Goal: Find contact information: Find contact information

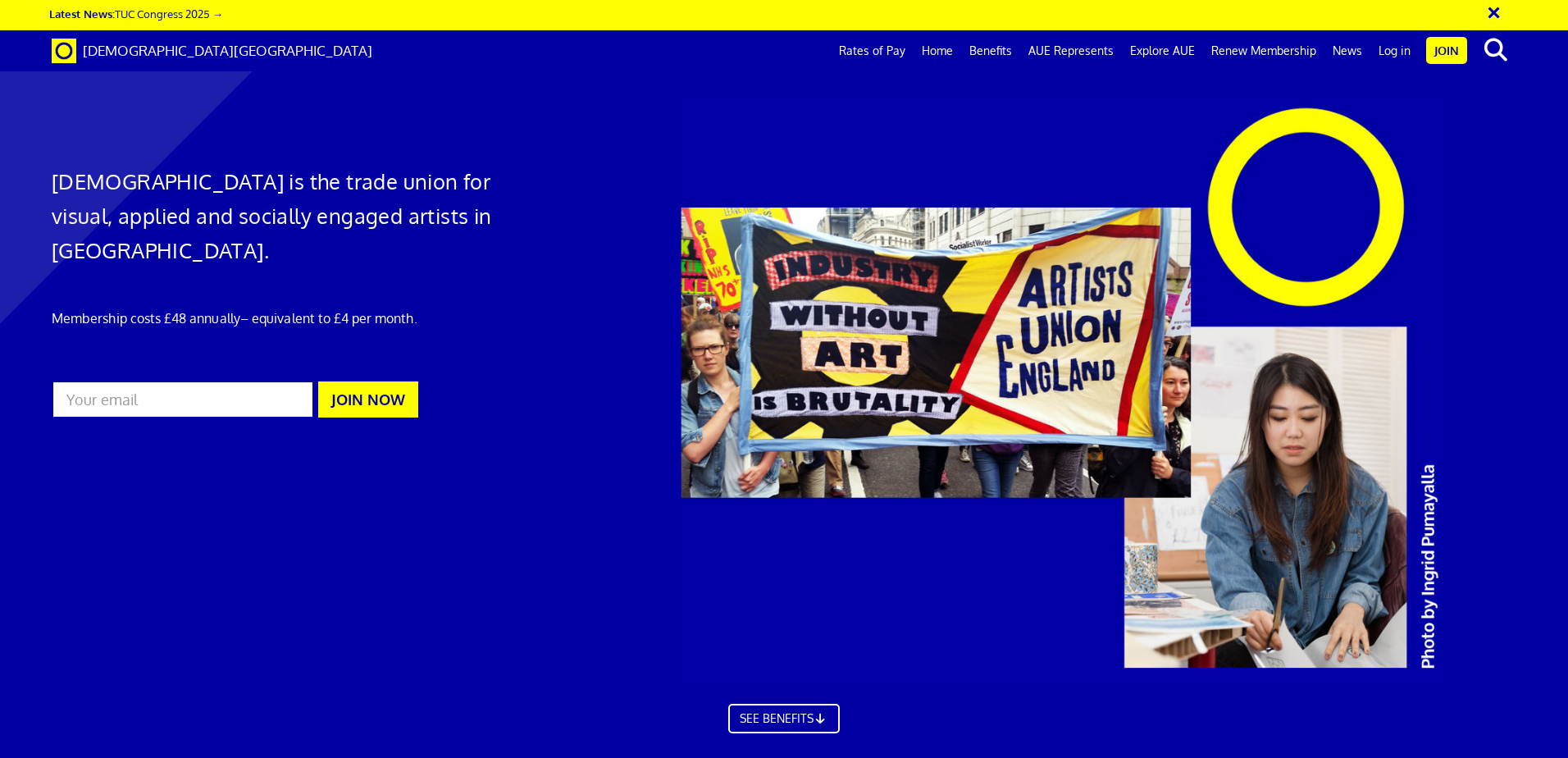
scroll to position [0, 25]
click at [287, 380] on input "email" at bounding box center [183, 399] width 263 height 37
click at [541, 332] on div at bounding box center [784, 408] width 1568 height 783
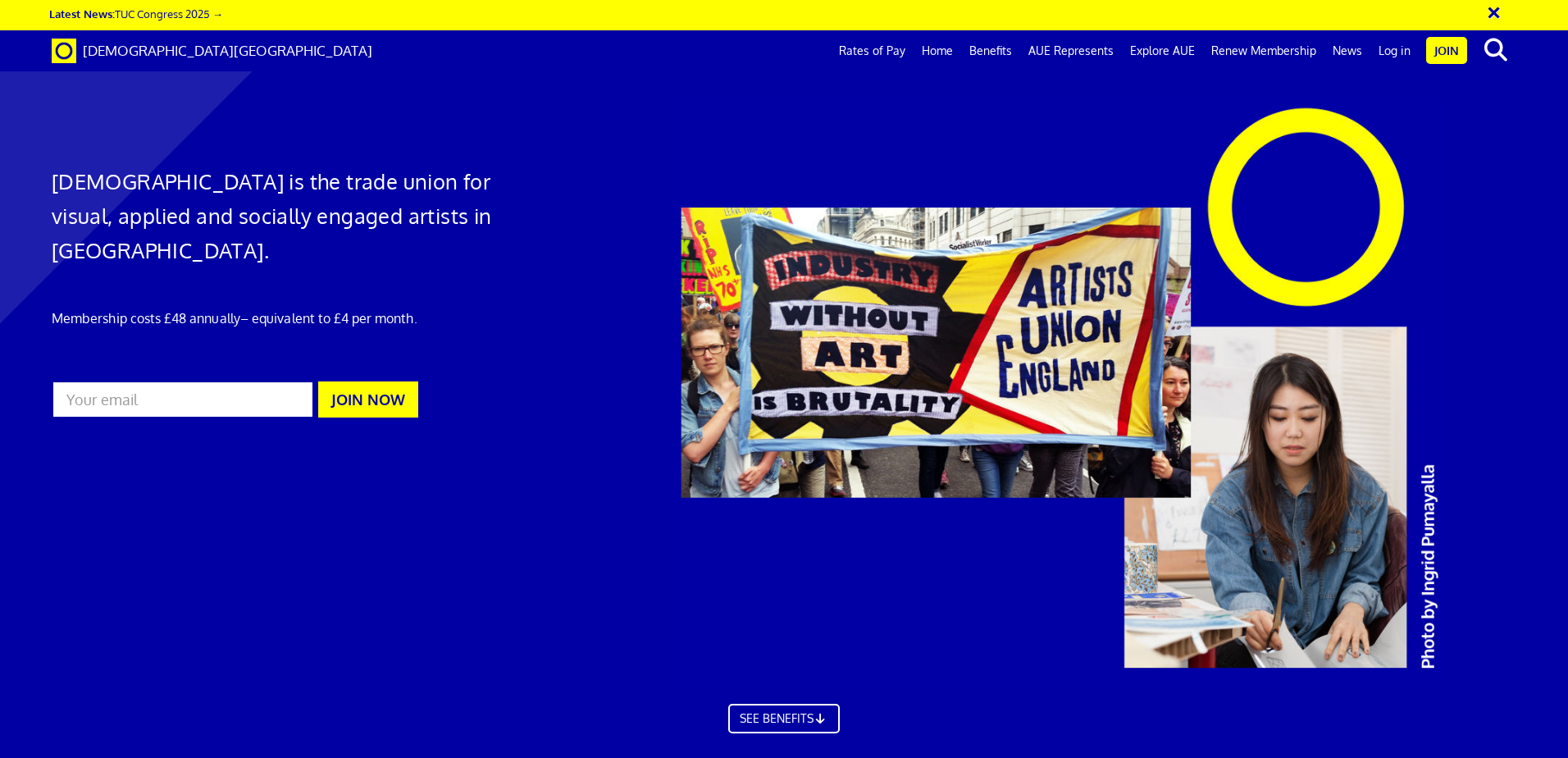
scroll to position [4681, 0]
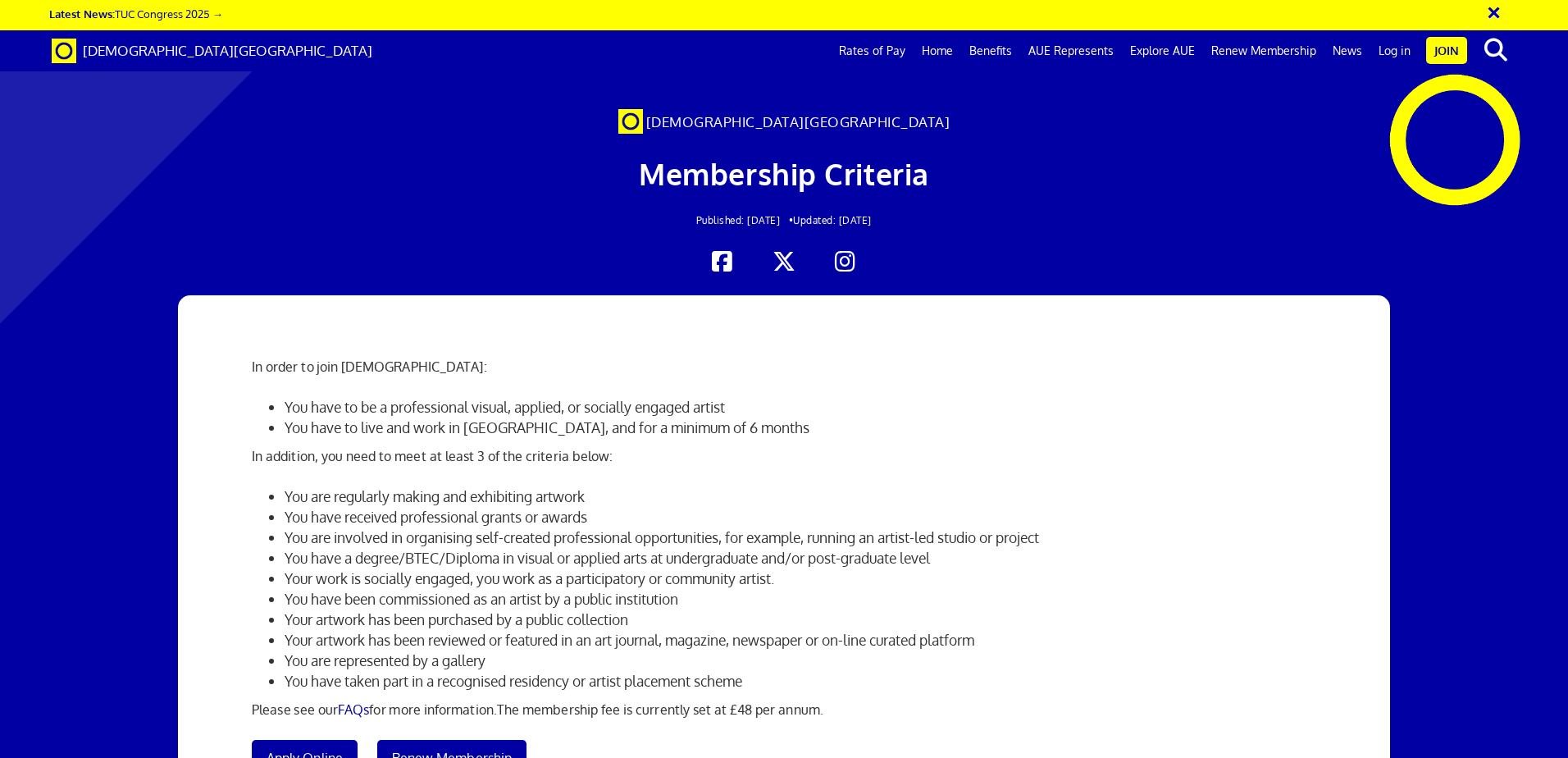
scroll to position [3127, 0]
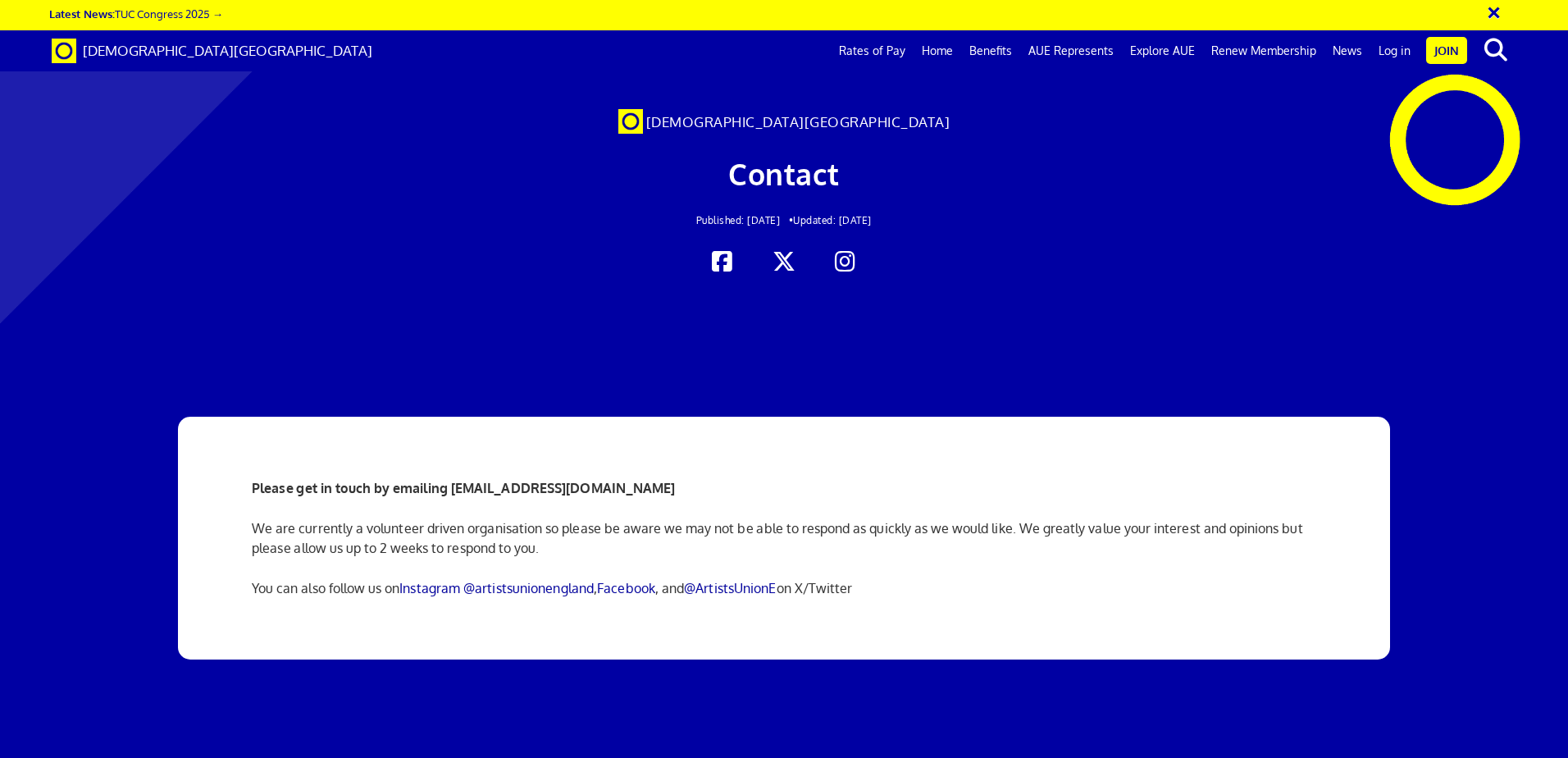
scroll to position [82, 0]
drag, startPoint x: 447, startPoint y: 406, endPoint x: 701, endPoint y: 401, distance: 254.0
type textarea "info@artistsunionengland.org.uk"
click at [701, 479] on p "Please get in touch by emailing info@artistsunionengland.org.uk" at bounding box center [784, 489] width 1064 height 20
copy strong "info@artistsunionengland.org.uk"
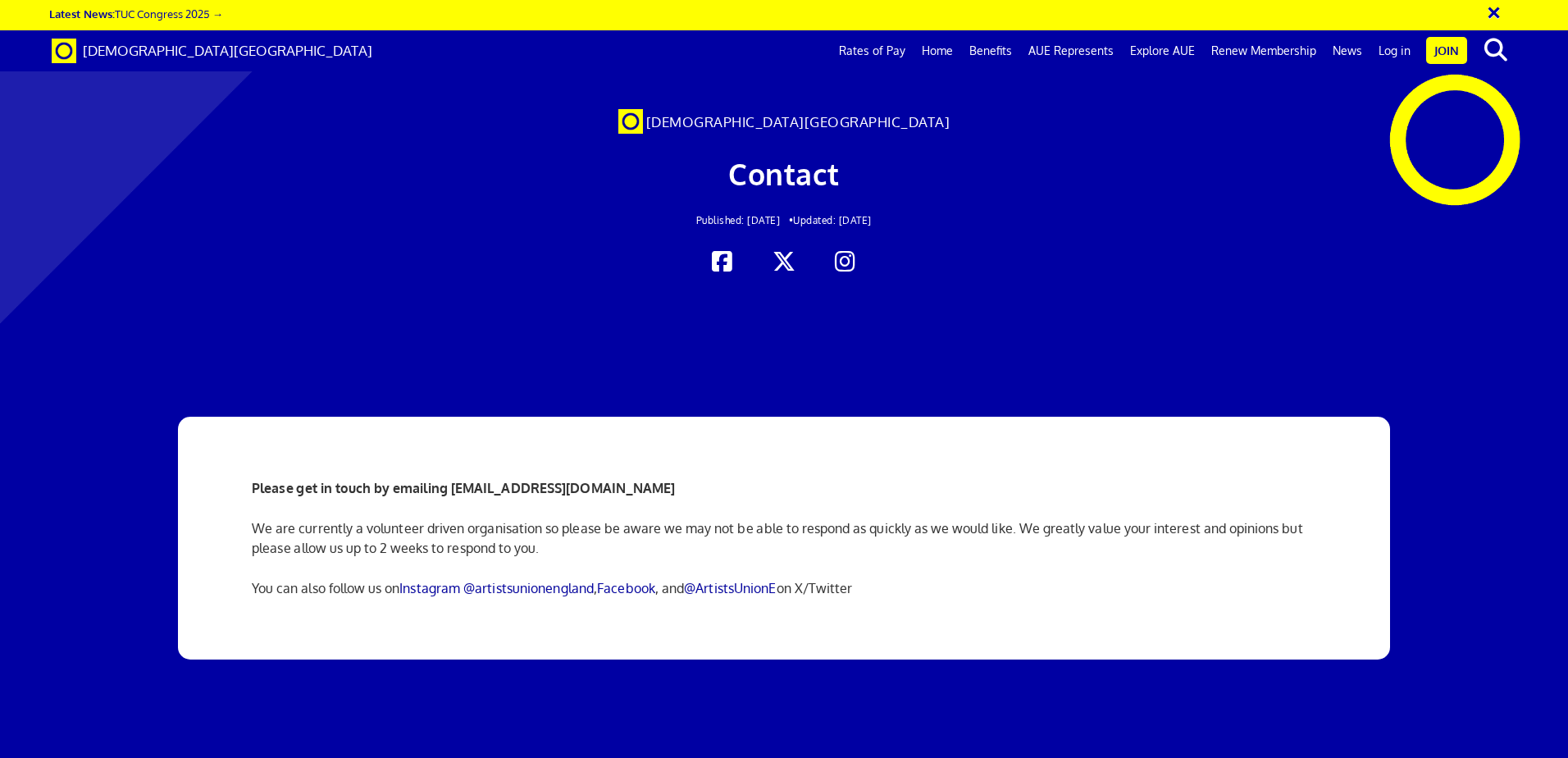
click at [672, 479] on p "Please get in touch by emailing info@artistsunionengland.org.uk" at bounding box center [784, 489] width 1064 height 20
